Goal: Navigation & Orientation: Go to known website

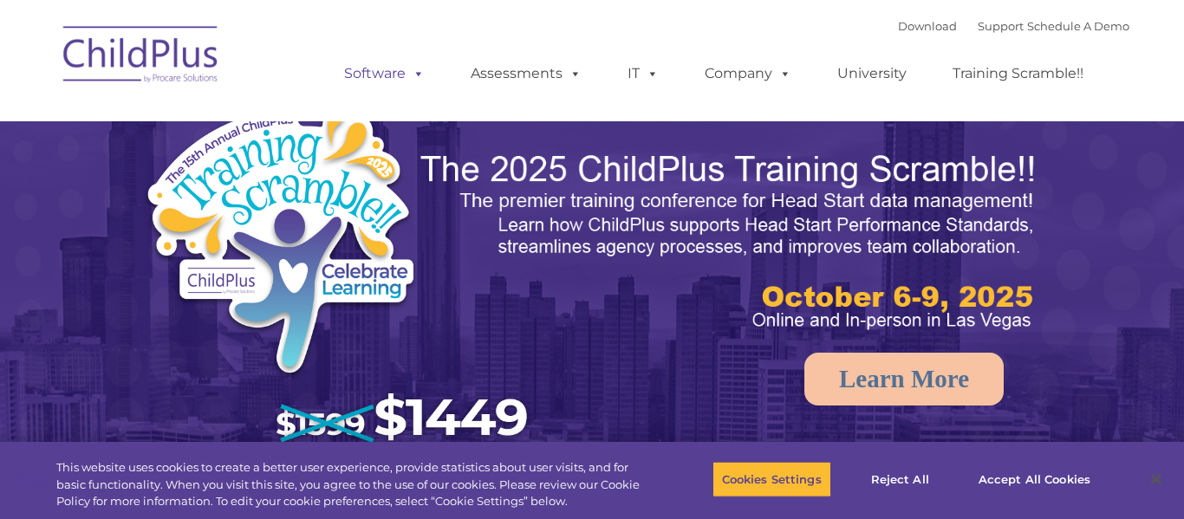
select select "MEDIUM"
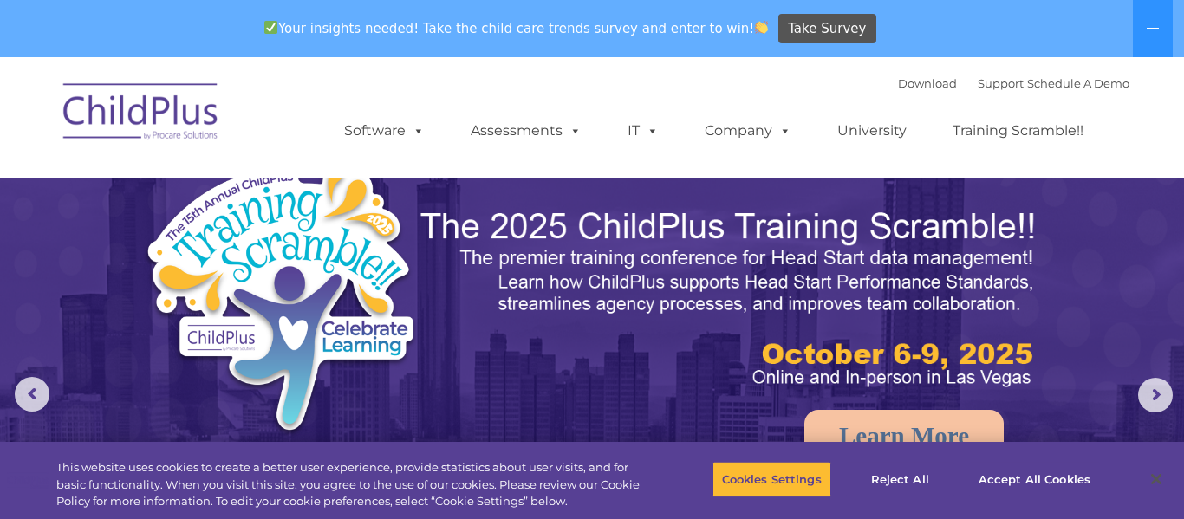
click at [192, 111] on img at bounding box center [141, 114] width 173 height 87
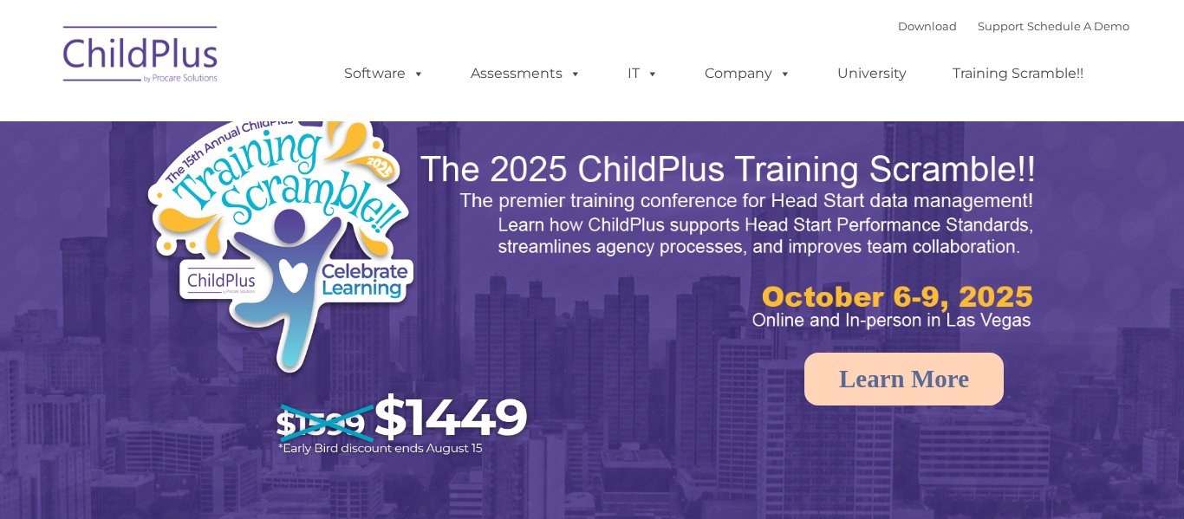
select select "MEDIUM"
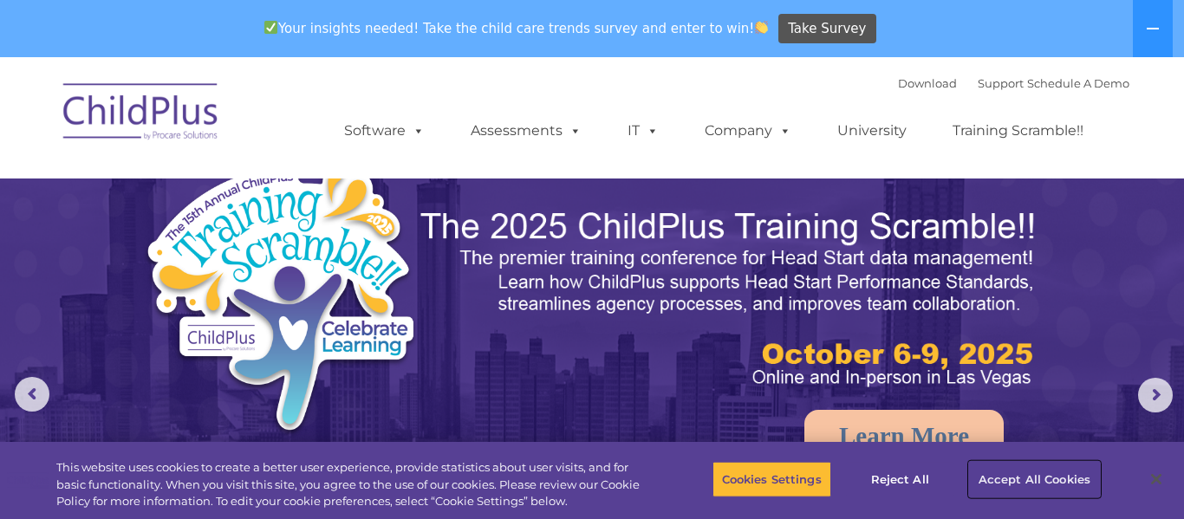
click at [994, 481] on button "Accept All Cookies" at bounding box center [1034, 479] width 131 height 36
